Goal: Complete application form

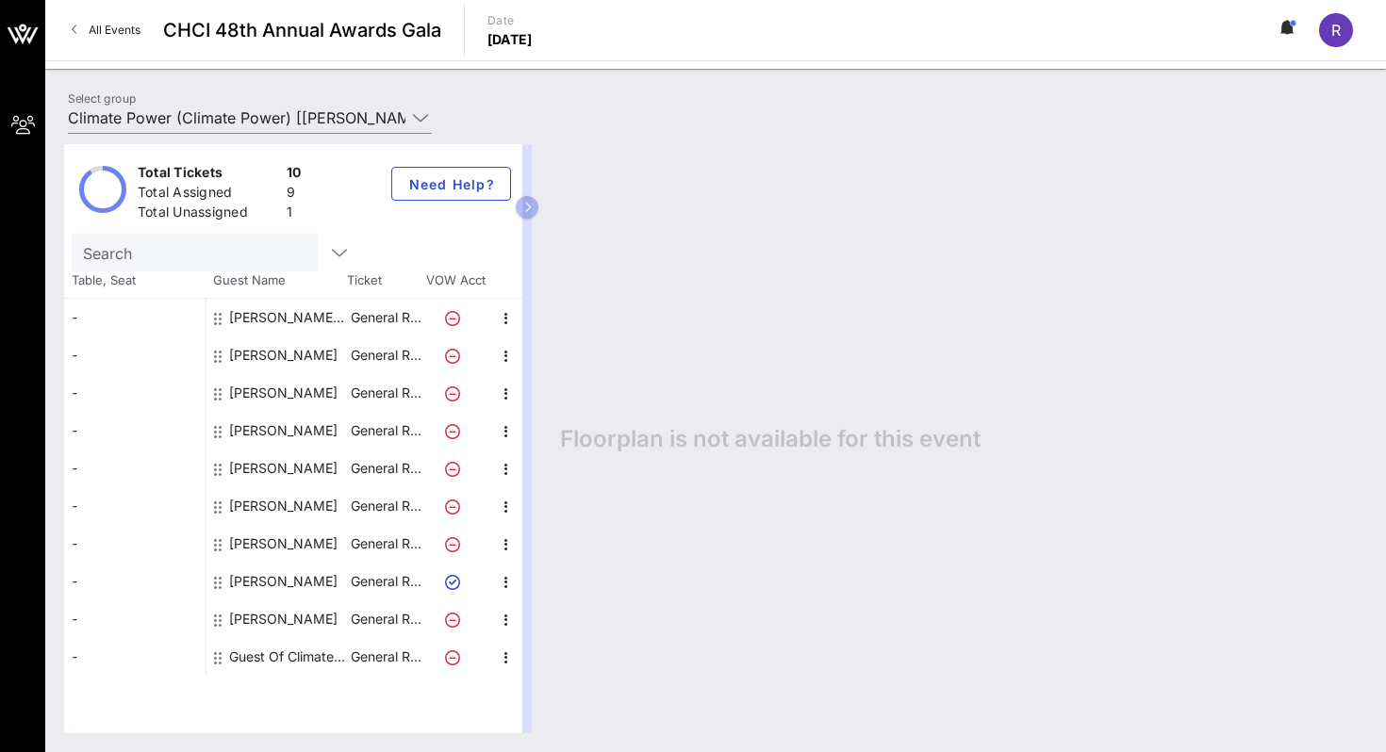
click at [268, 654] on div "Guest Of Climate Power" at bounding box center [288, 657] width 119 height 38
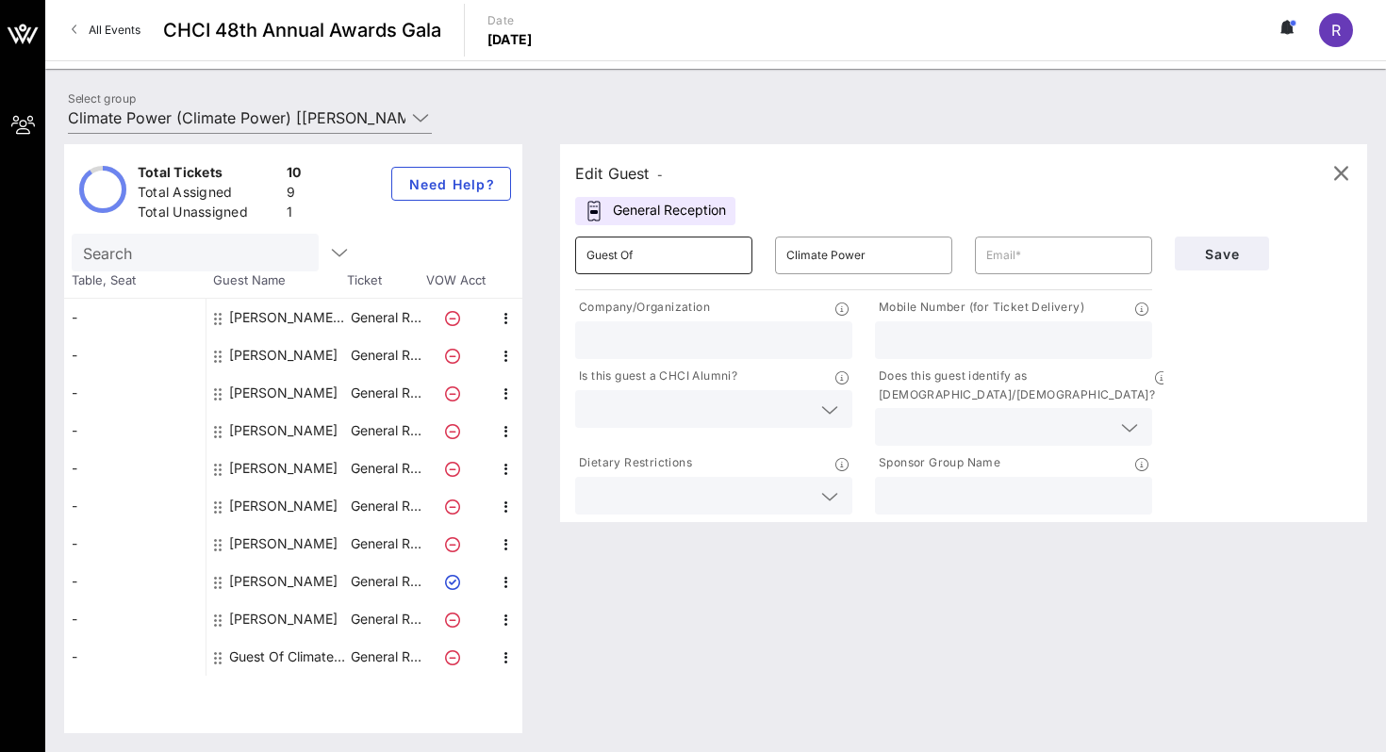
click at [652, 259] on input "Guest Of" at bounding box center [663, 255] width 155 height 30
type input "Nataly"
click at [1019, 254] on input "text" at bounding box center [1063, 255] width 155 height 30
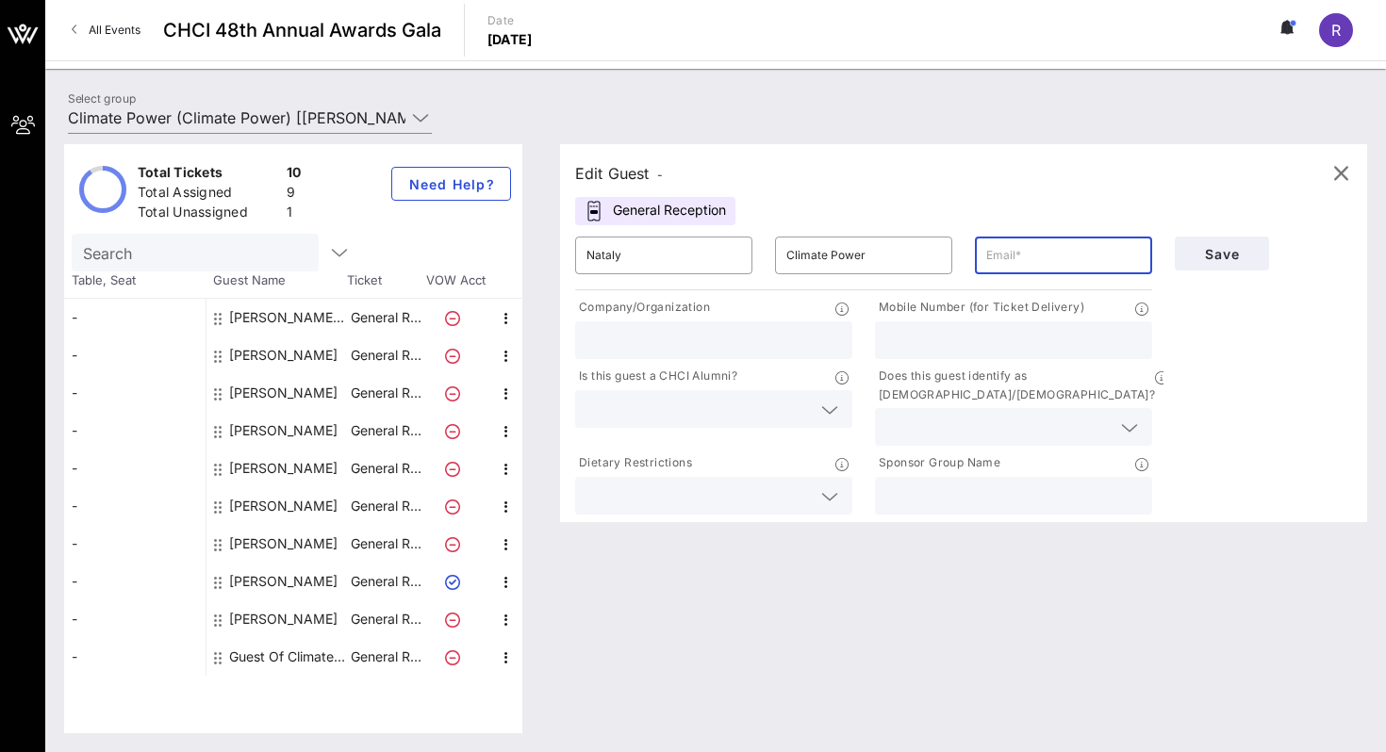
paste input "[EMAIL_ADDRESS][DOMAIN_NAME]"
type input "[EMAIL_ADDRESS][DOMAIN_NAME]"
click at [946, 340] on input "text" at bounding box center [1013, 340] width 255 height 25
paste input "[PHONE_NUMBER]"
type input "[PHONE_NUMBER]"
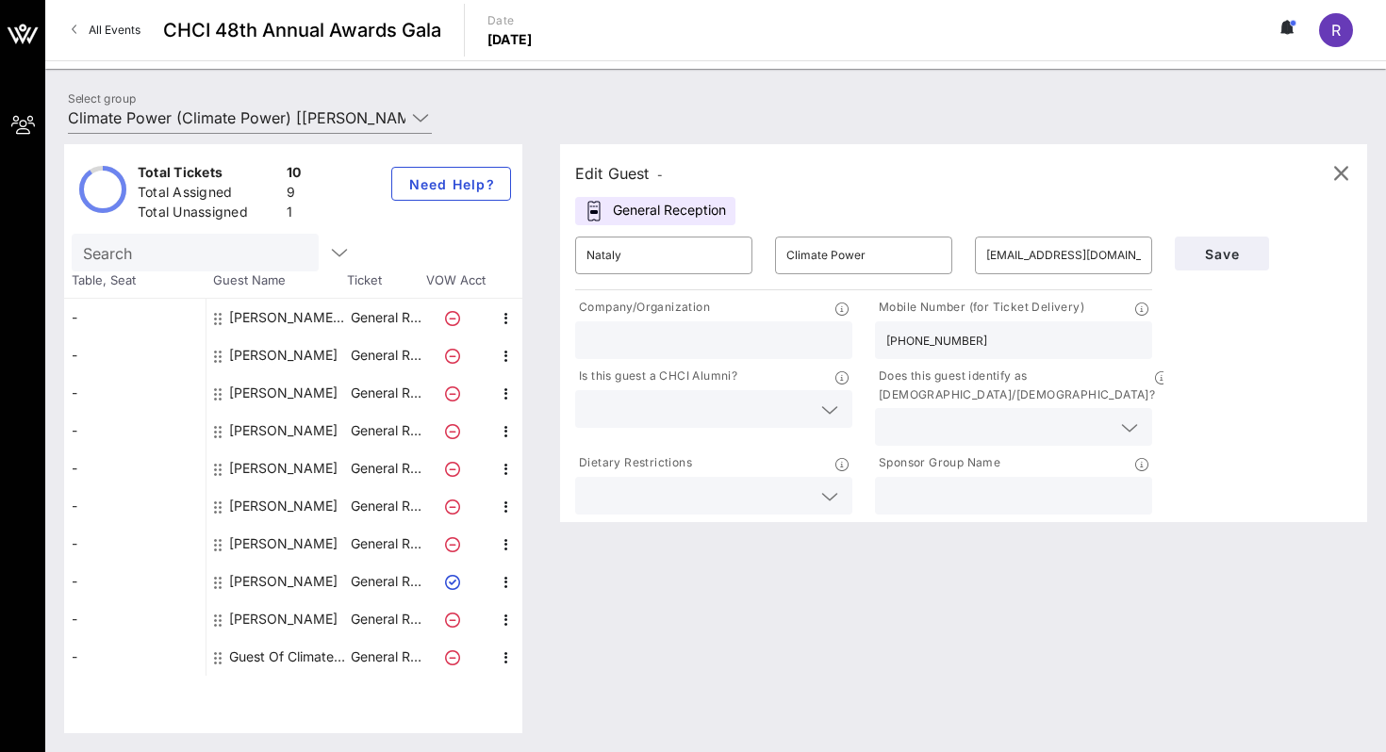
click at [674, 347] on input "text" at bounding box center [713, 340] width 255 height 25
paste input "[PERSON_NAME] [PERSON_NAME]"
drag, startPoint x: 739, startPoint y: 340, endPoint x: 630, endPoint y: 341, distance: 109.4
click at [630, 341] on input "[PERSON_NAME] [PERSON_NAME]" at bounding box center [713, 340] width 255 height 25
type input "[PERSON_NAME] [PERSON_NAME]"
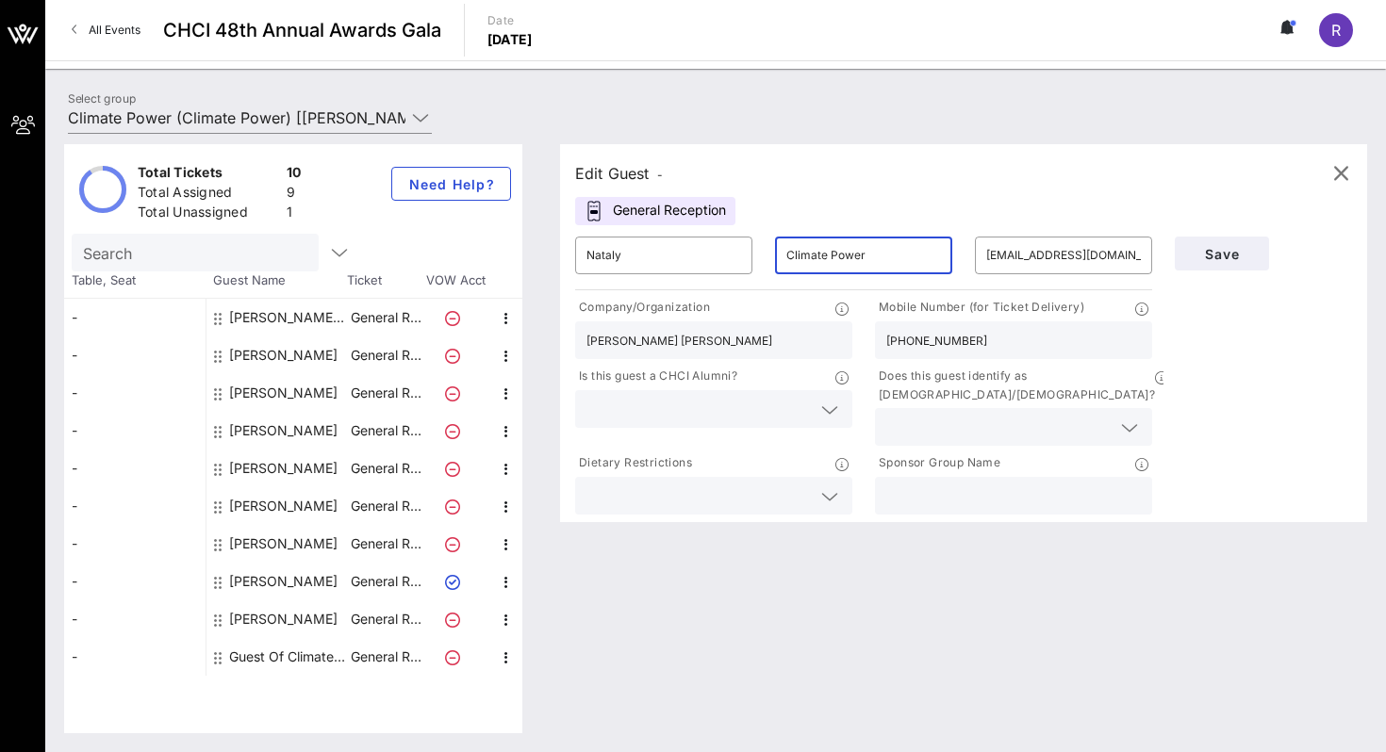
click at [878, 256] on input "Climate Power" at bounding box center [863, 255] width 155 height 30
paste input "[PERSON_NAME]"
type input "[PERSON_NAME]"
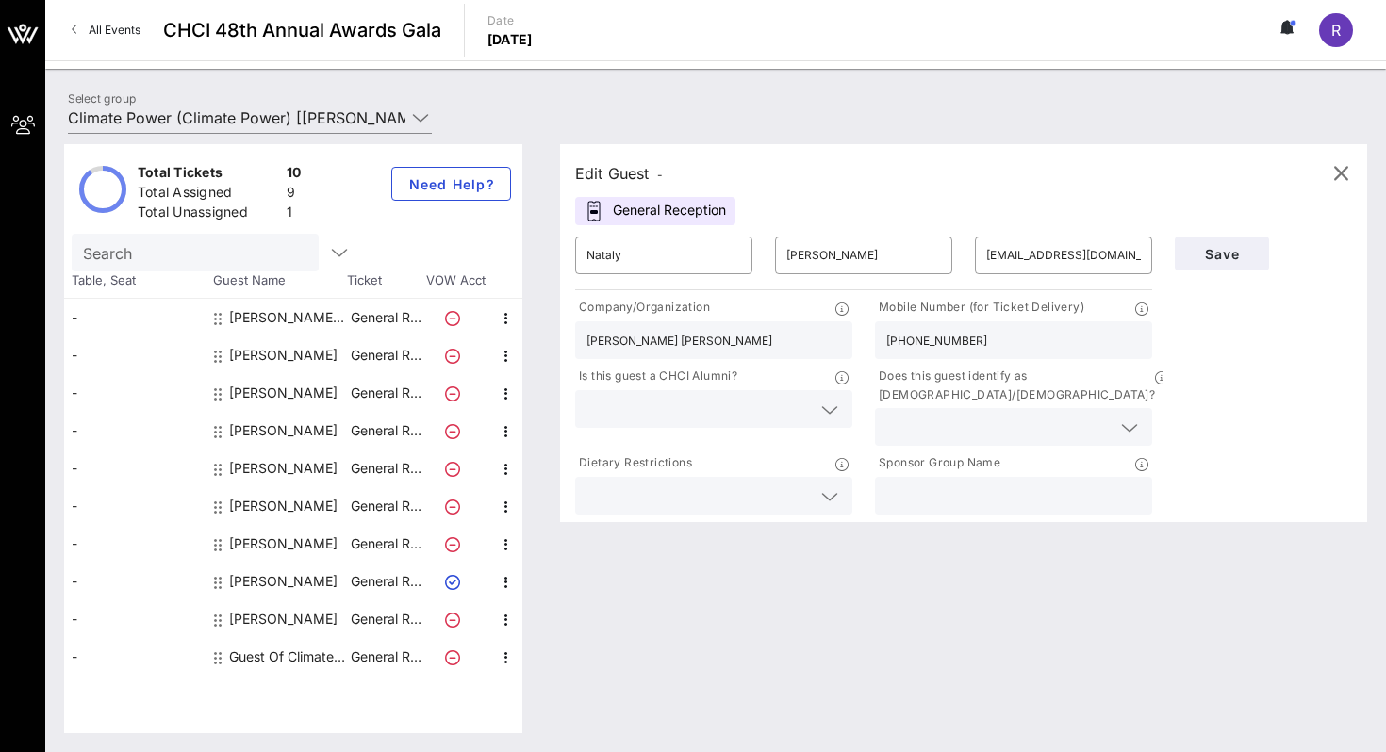
drag, startPoint x: 736, startPoint y: 339, endPoint x: 526, endPoint y: 348, distance: 210.4
click at [526, 348] on div "Total Tickets 10 Total Assigned 9 Total Unassigned 1 Need Help? Search Table, S…" at bounding box center [715, 438] width 1303 height 589
type input "Operativo"
click at [950, 484] on input "text" at bounding box center [1013, 496] width 255 height 25
type input "Climate Power En Acción"
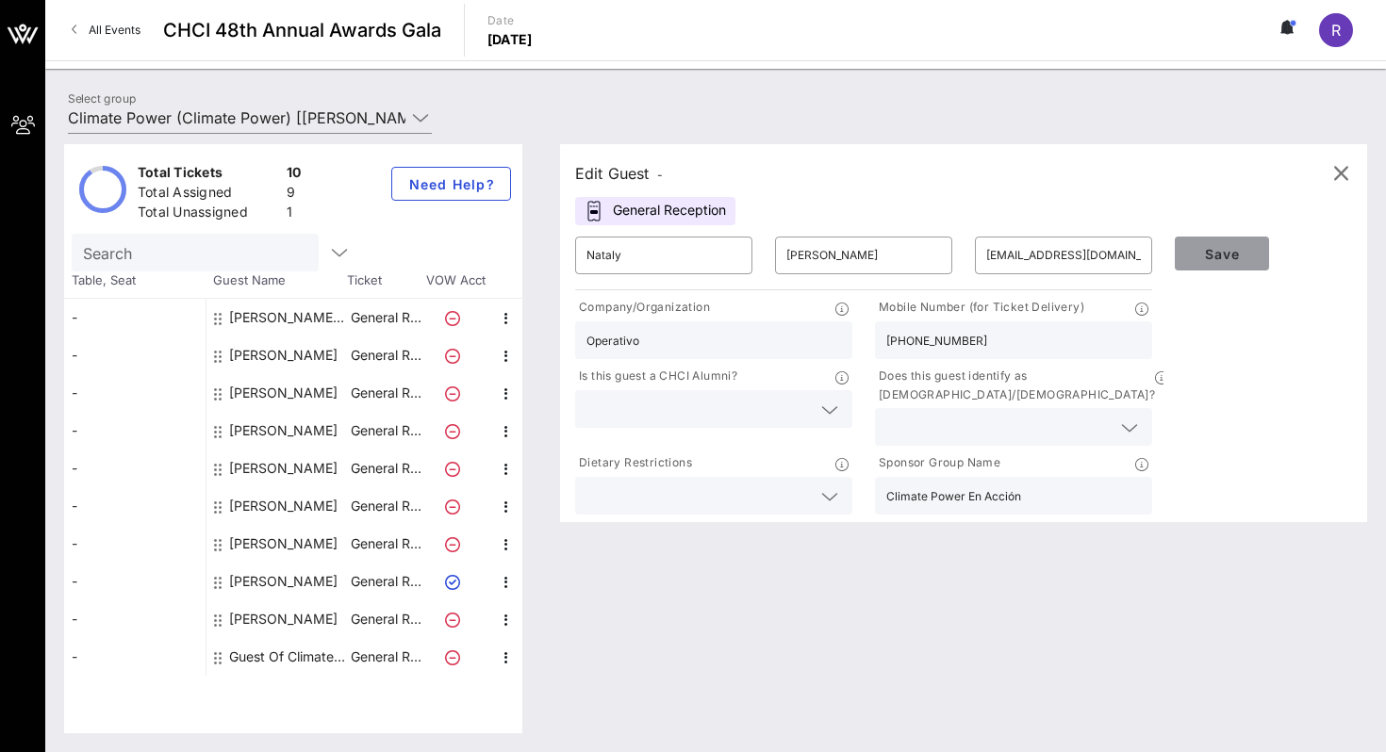
click at [1236, 257] on span "Save" at bounding box center [1222, 254] width 64 height 16
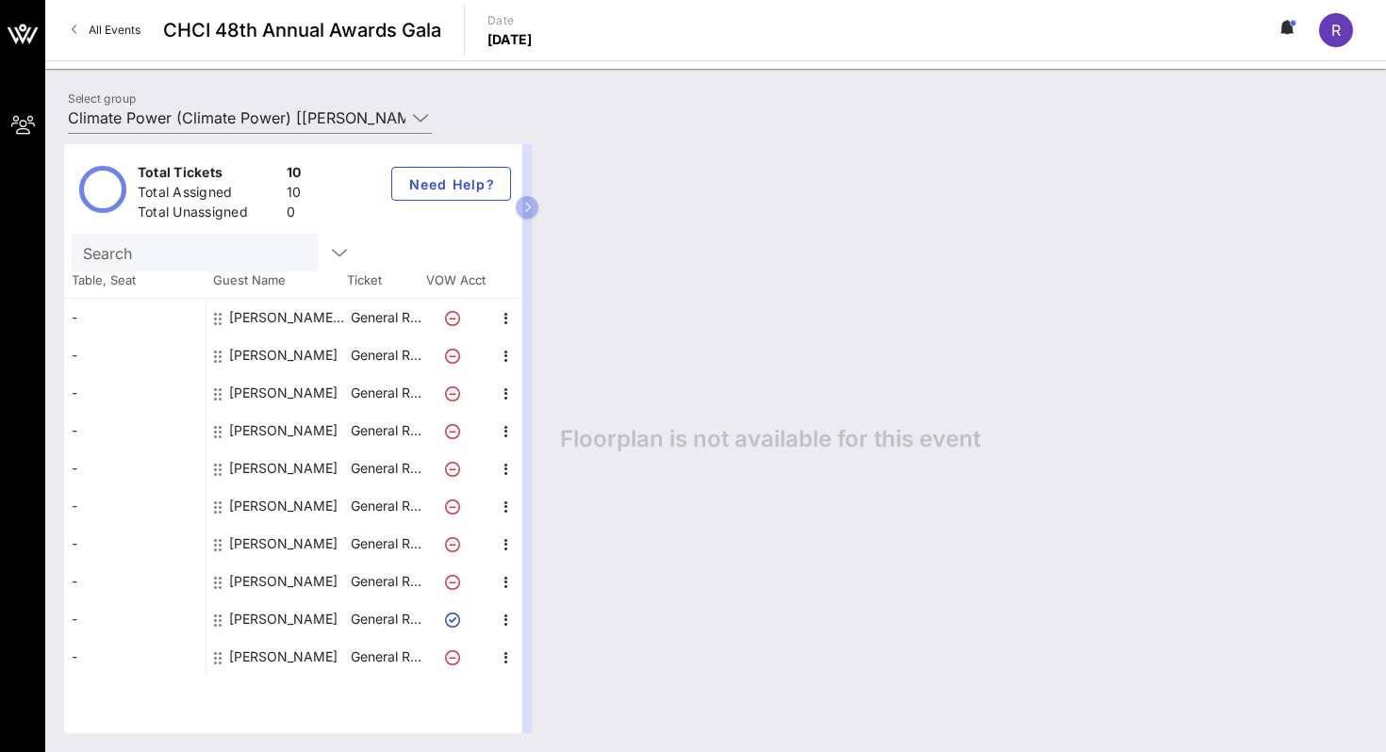
click at [451, 618] on icon at bounding box center [452, 620] width 15 height 15
click at [390, 614] on p "General R…" at bounding box center [385, 620] width 75 height 38
click at [276, 614] on div "[PERSON_NAME]" at bounding box center [283, 620] width 108 height 38
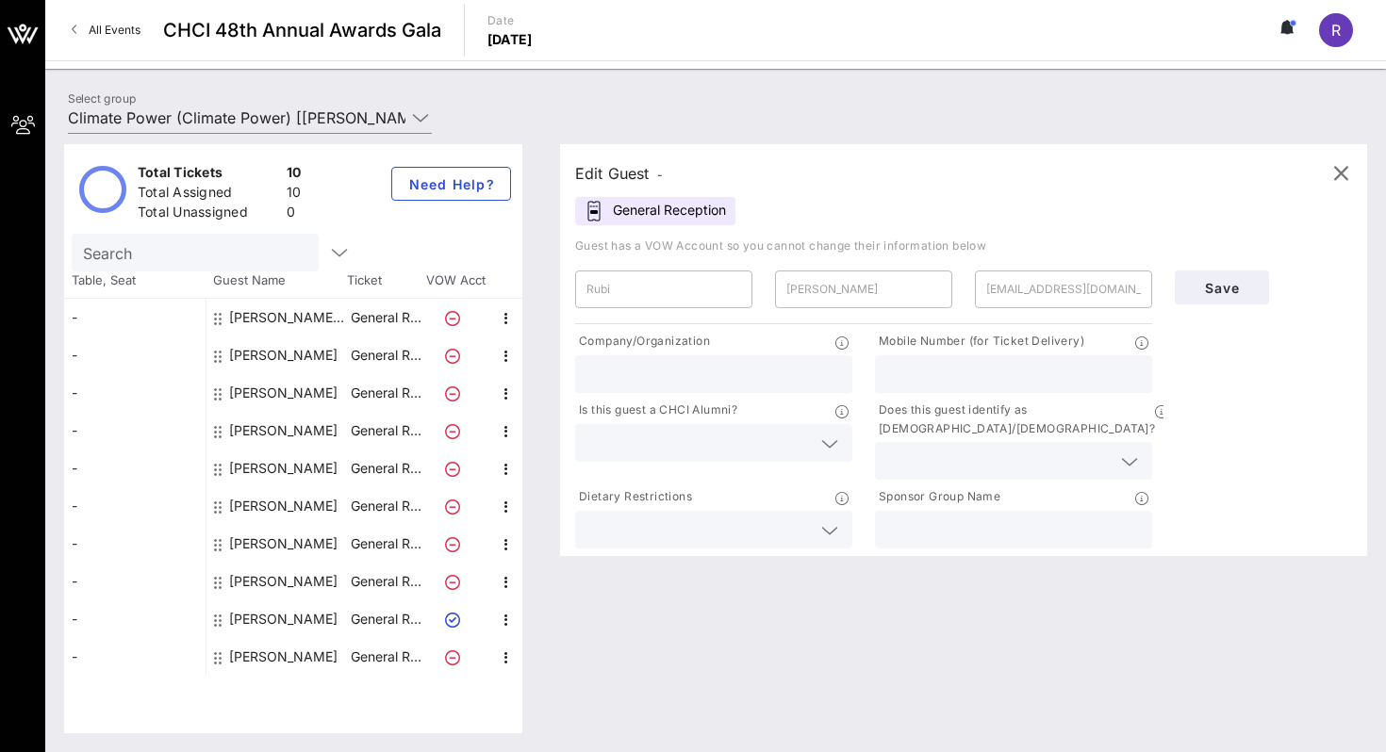
click at [280, 576] on div "[PERSON_NAME]" at bounding box center [283, 582] width 108 height 38
type input "Rubí"
type input "[PERSON_NAME]"
type input "[EMAIL_ADDRESS][DOMAIN_NAME]"
type input "Climate Power"
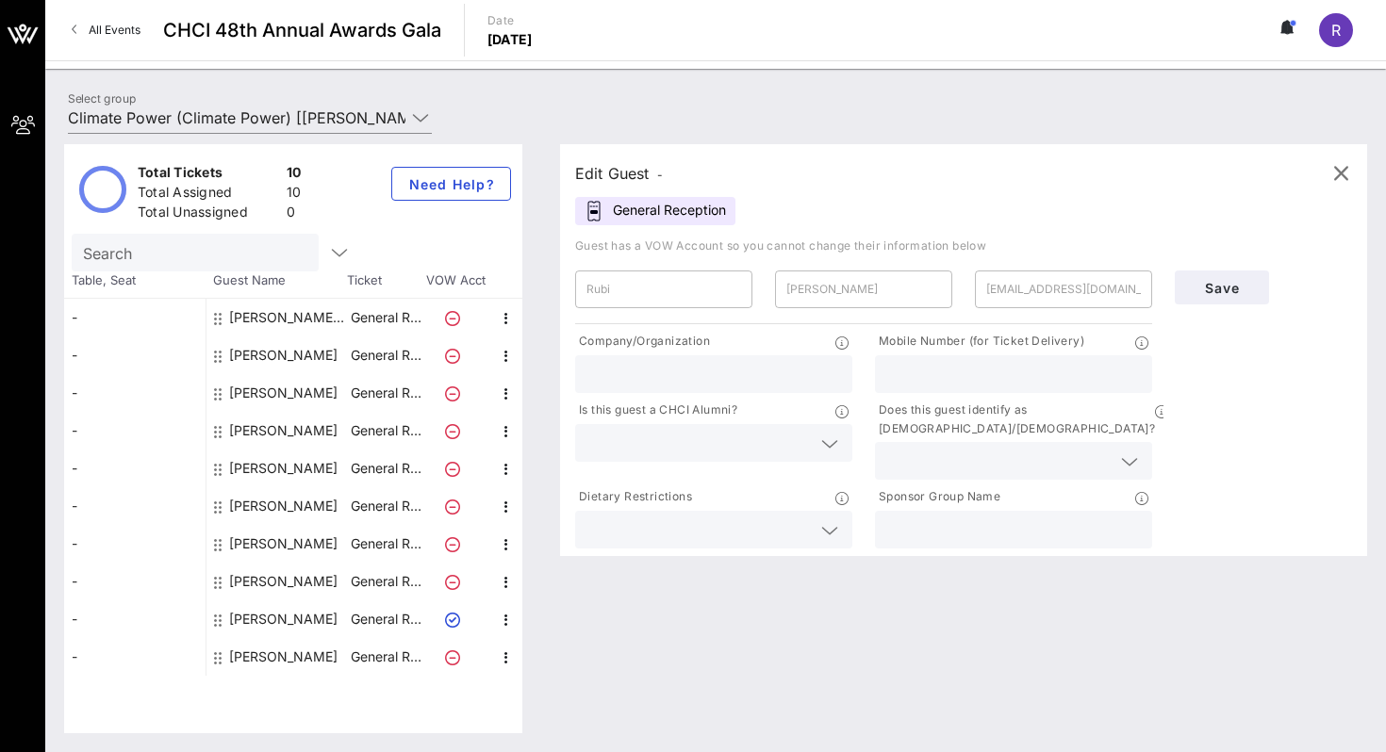
type input "8188002733"
type input "Climate Power En Acción"
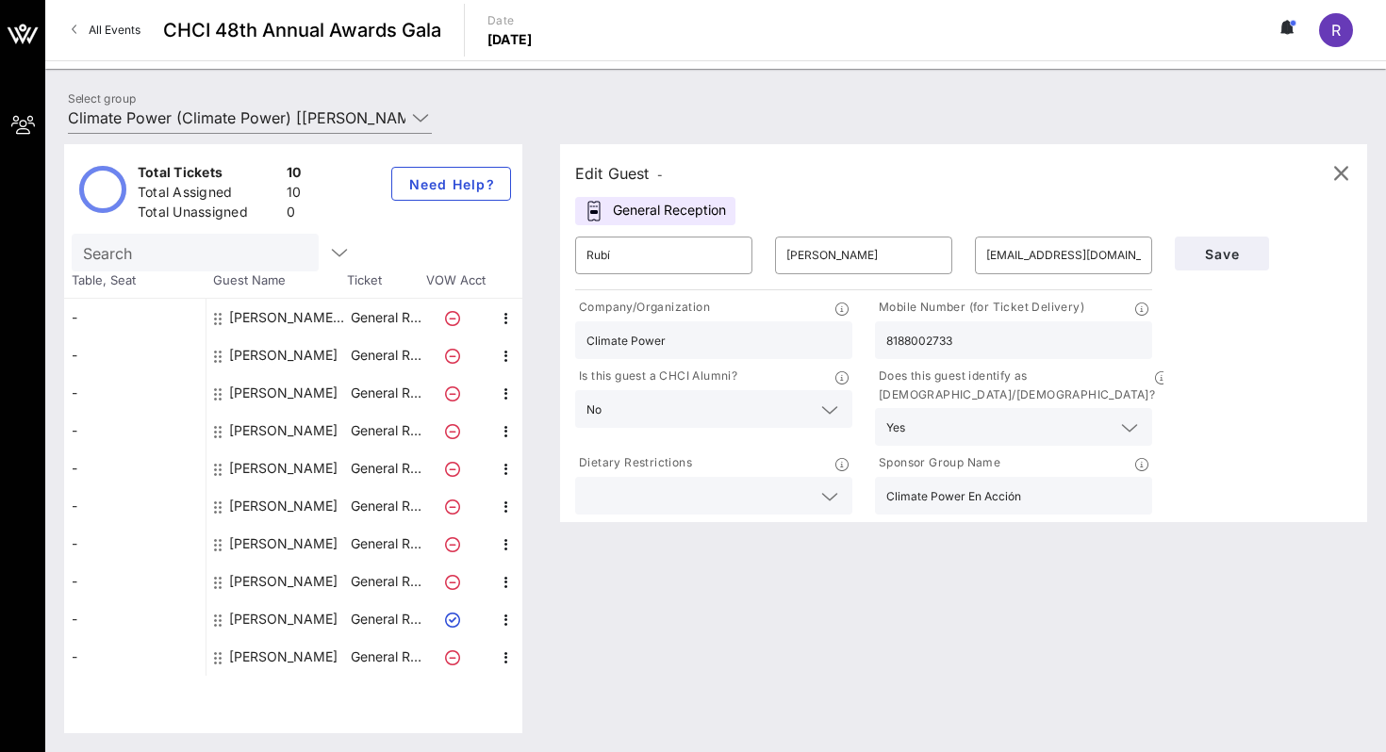
click at [275, 651] on div "[PERSON_NAME]" at bounding box center [283, 657] width 108 height 38
type input "[PERSON_NAME]"
type input "[PERSON_NAME][EMAIL_ADDRESS][PERSON_NAME][DOMAIN_NAME]"
type input "The [US_STATE] Post"
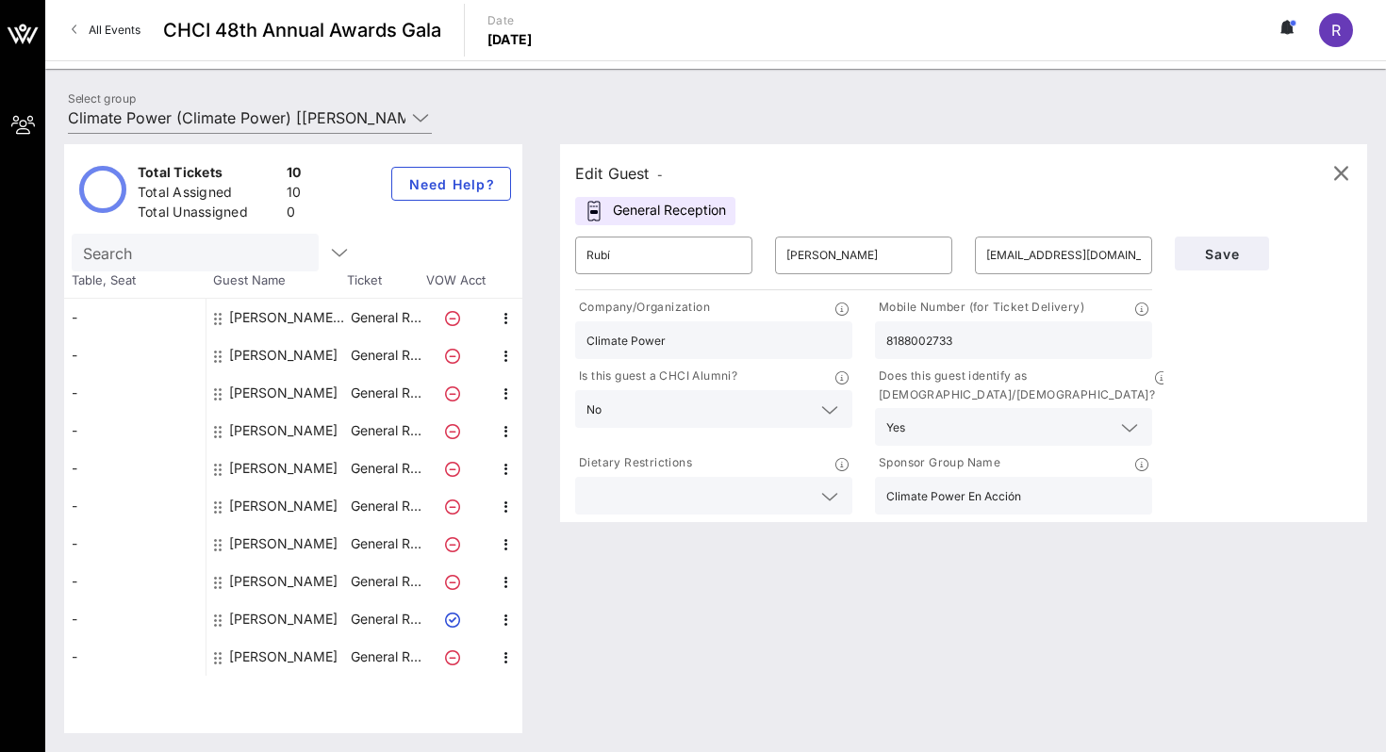
type input "[PHONE_NUMBER]"
click at [267, 537] on div "[PERSON_NAME]" at bounding box center [283, 544] width 108 height 38
type input "Nataly"
type input "[PERSON_NAME]"
type input "[EMAIL_ADDRESS][DOMAIN_NAME]"
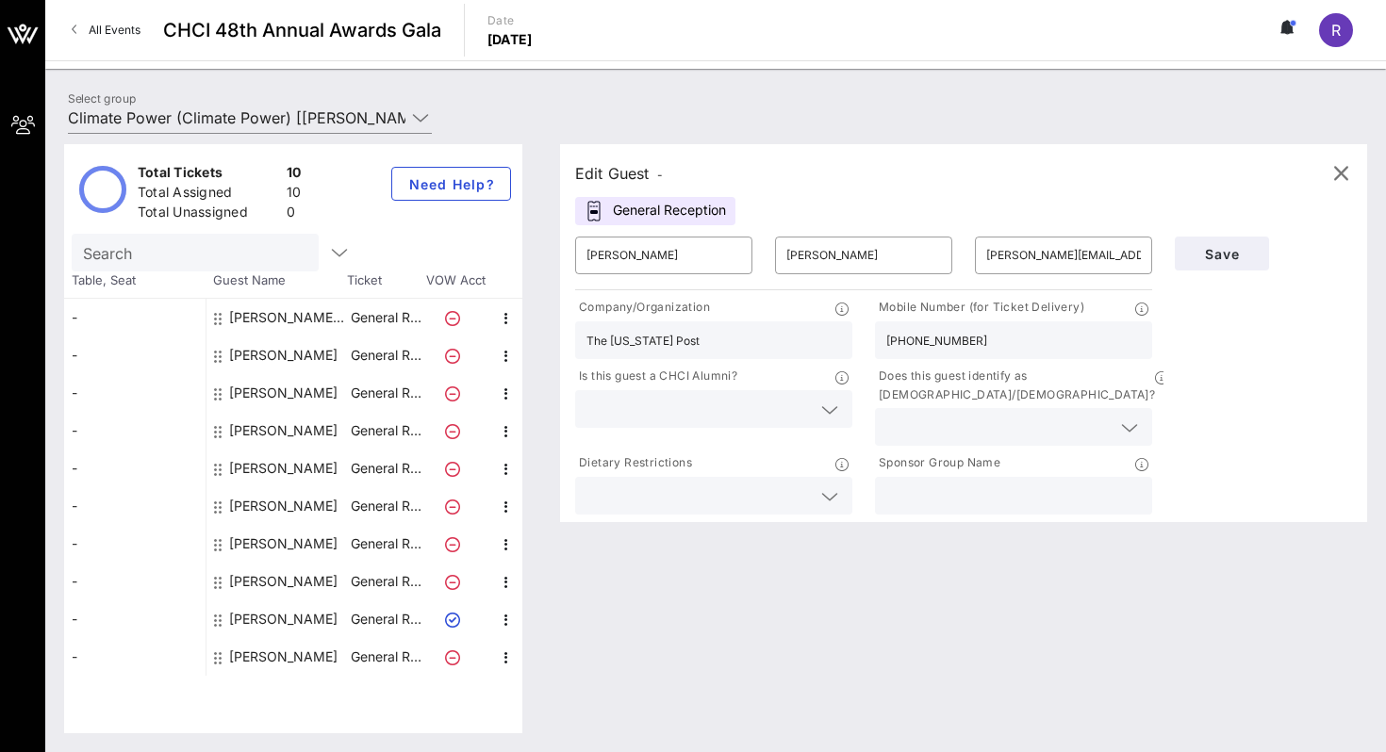
type input "Operativo"
type input "[PHONE_NUMBER]"
type input "Climate Power En Acción"
click at [908, 258] on input "[PERSON_NAME]" at bounding box center [863, 255] width 155 height 30
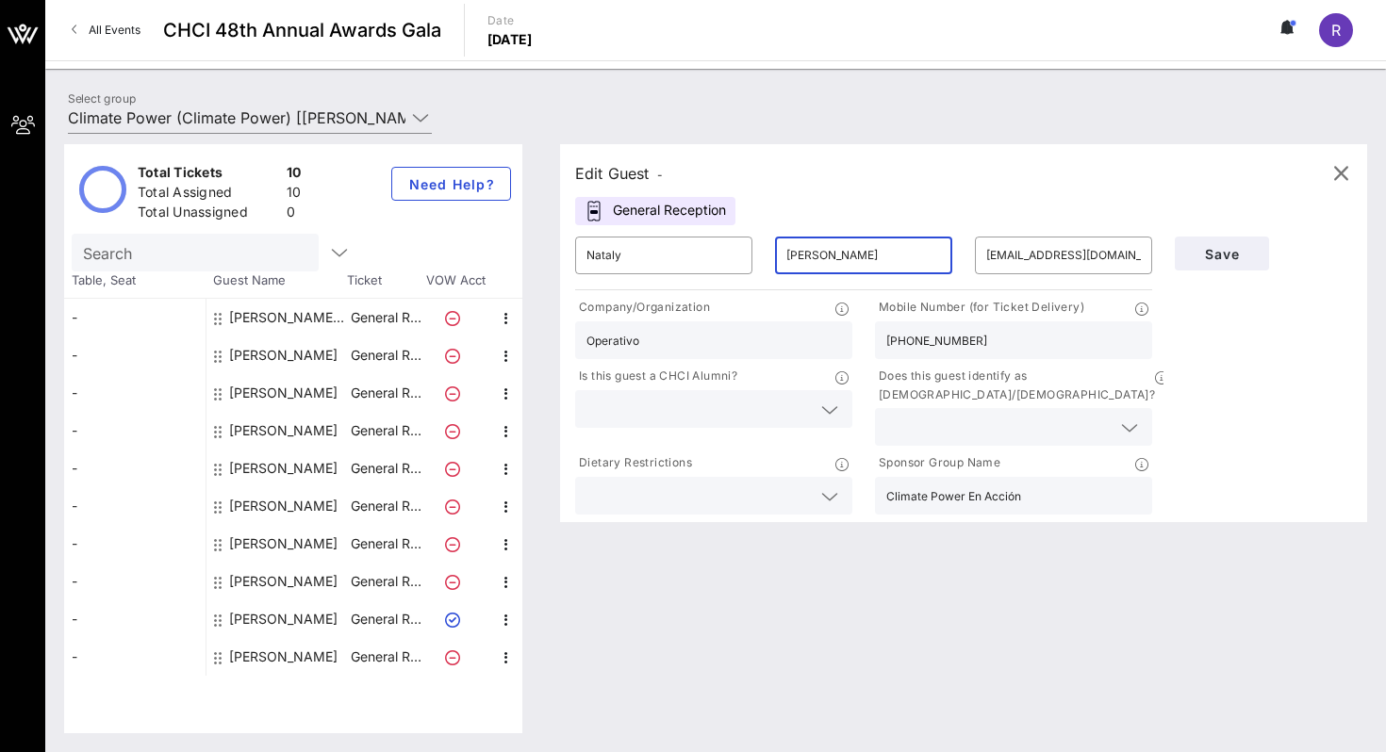
click at [908, 258] on input "[PERSON_NAME]" at bounding box center [863, 255] width 155 height 30
